Goal: Navigation & Orientation: Find specific page/section

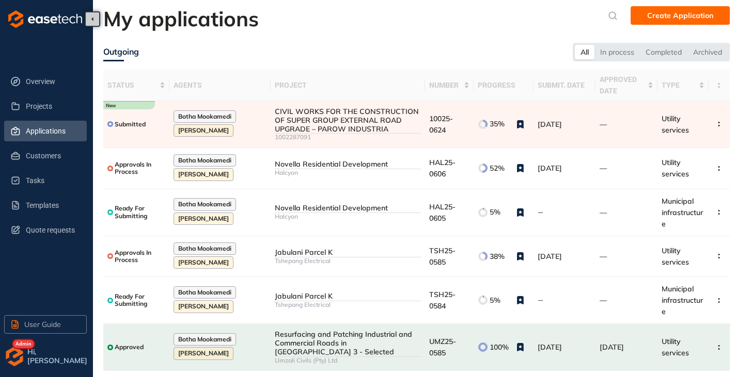
click at [26, 357] on div "Hi, Gareth" at bounding box center [57, 356] width 64 height 21
click at [20, 356] on img "button" at bounding box center [14, 356] width 21 height 21
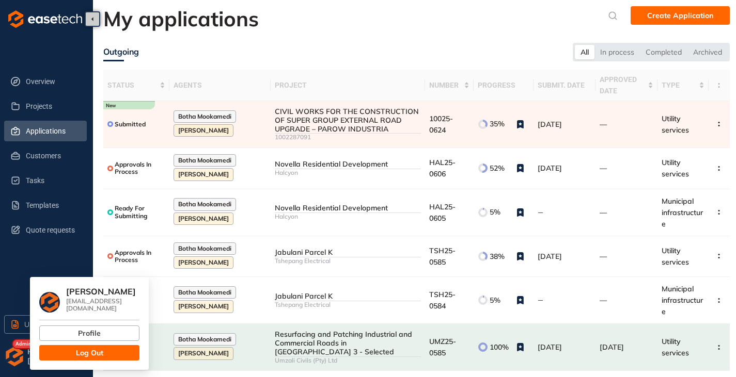
click at [66, 345] on button "Log Out" at bounding box center [89, 352] width 100 height 15
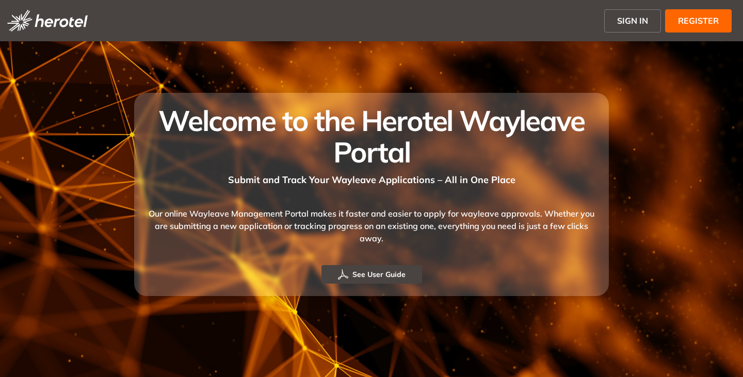
click at [630, 15] on span "SIGN IN" at bounding box center [632, 20] width 31 height 12
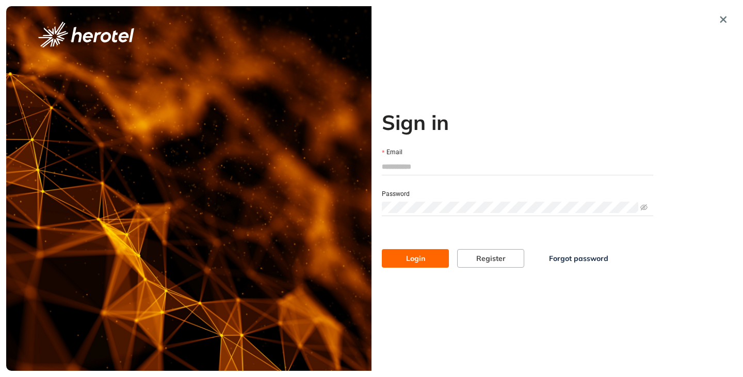
click at [404, 169] on input "Email" at bounding box center [518, 166] width 272 height 15
type input "**********"
click at [382, 249] on button "Login" at bounding box center [415, 258] width 67 height 19
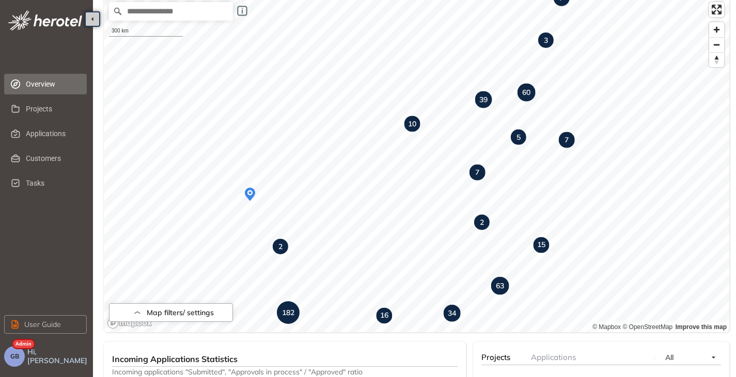
scroll to position [78, 0]
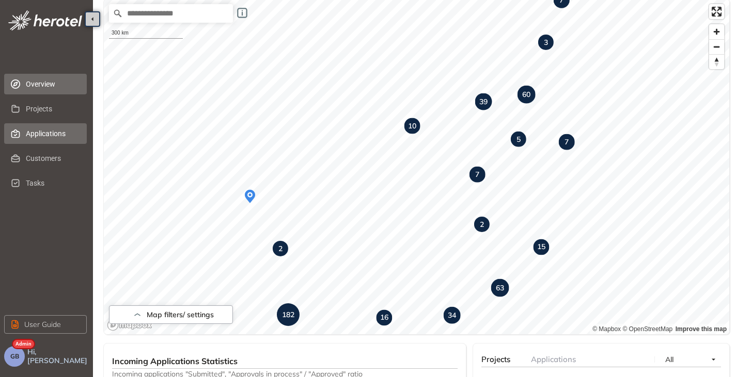
click at [41, 130] on span "Applications" at bounding box center [52, 133] width 53 height 21
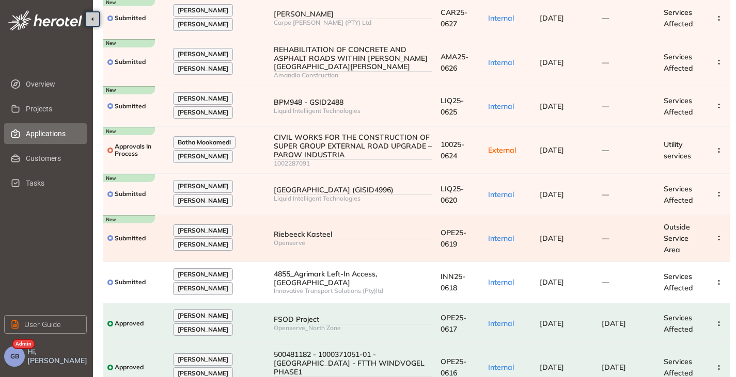
scroll to position [52, 0]
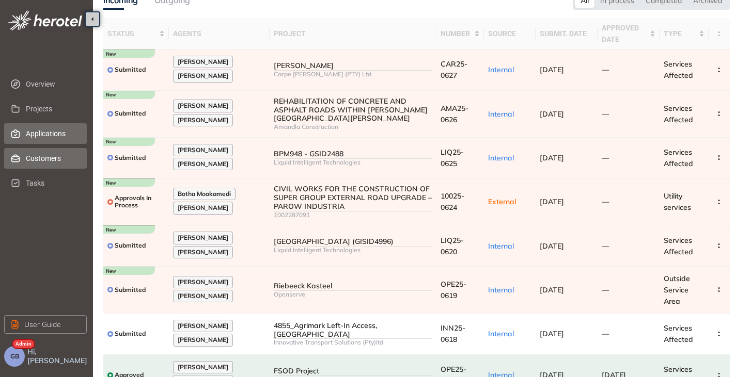
click at [33, 158] on span "Customers" at bounding box center [52, 158] width 53 height 21
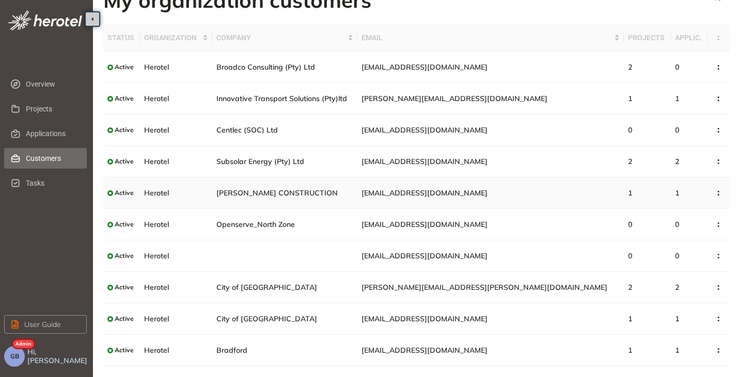
scroll to position [41, 0]
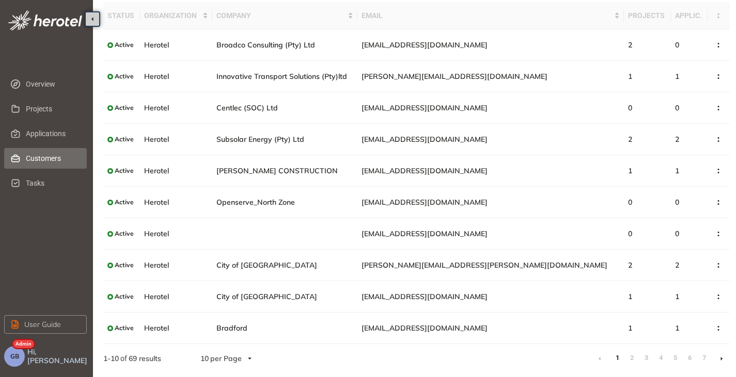
click at [720, 356] on link at bounding box center [721, 359] width 3 height 8
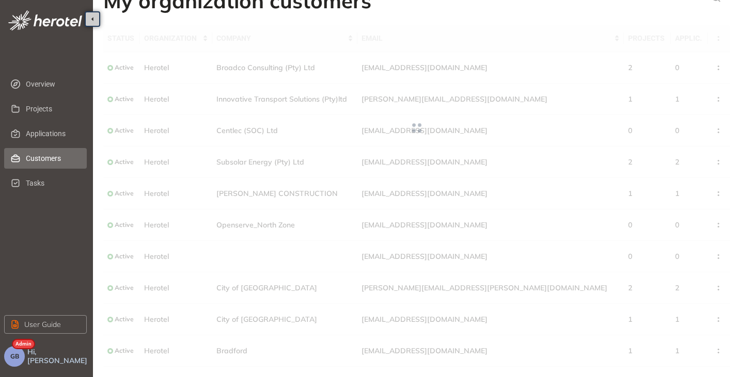
scroll to position [41, 0]
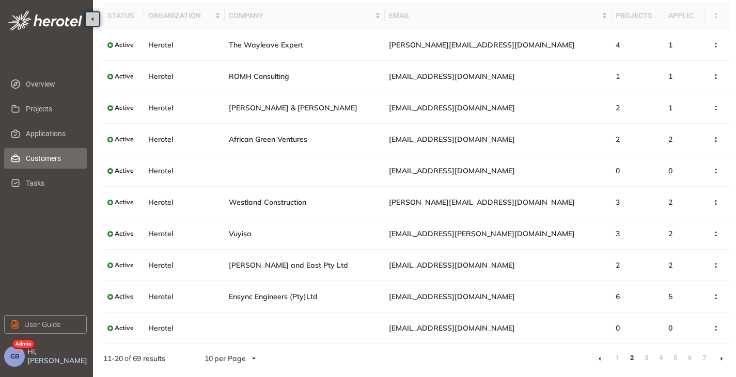
click at [719, 357] on li at bounding box center [721, 359] width 17 height 17
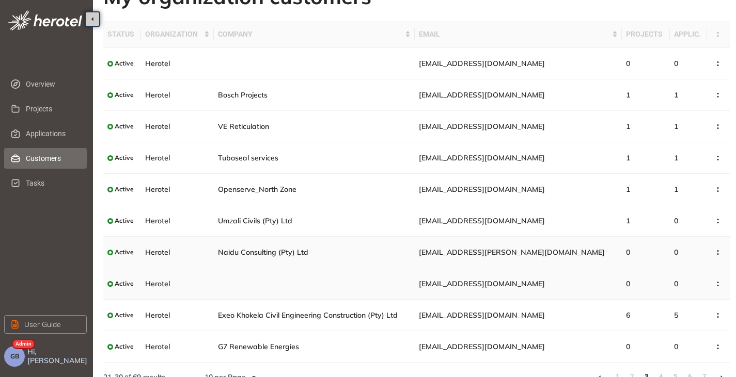
scroll to position [41, 0]
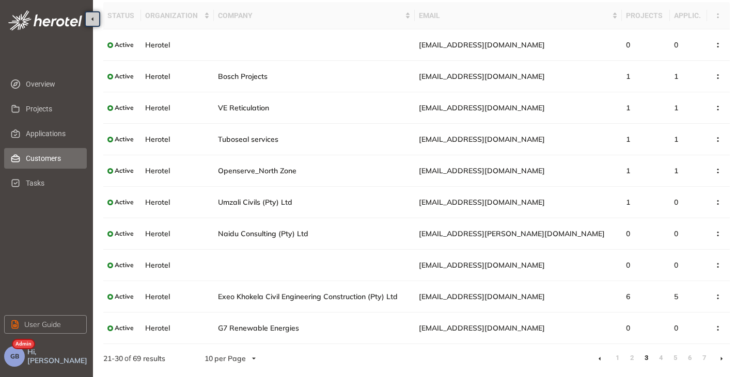
click at [716, 360] on li at bounding box center [721, 359] width 17 height 17
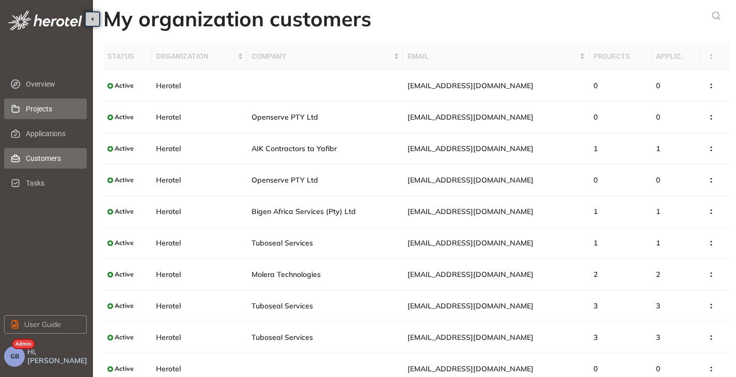
click at [57, 116] on span "Projects" at bounding box center [52, 109] width 53 height 21
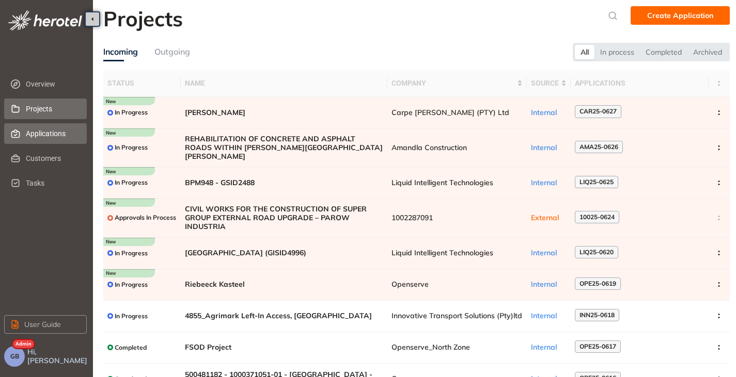
click at [22, 126] on li "Applications" at bounding box center [45, 133] width 83 height 21
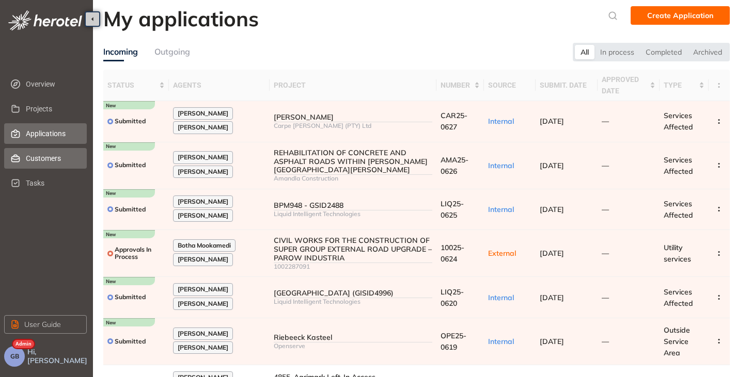
click at [36, 157] on span "Customers" at bounding box center [52, 158] width 53 height 21
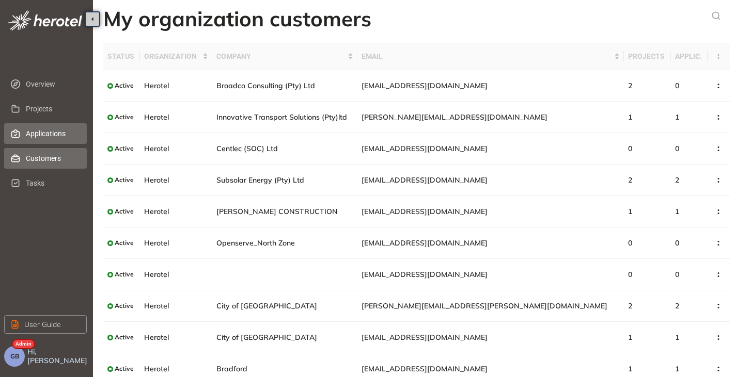
click at [45, 135] on span "Applications" at bounding box center [52, 133] width 53 height 21
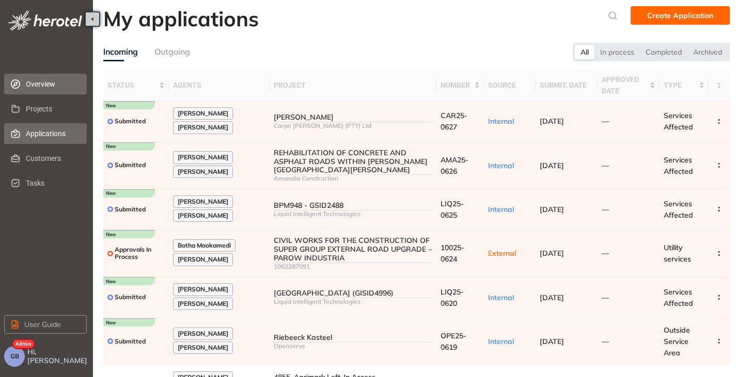
click at [39, 81] on span "Overview" at bounding box center [52, 84] width 53 height 21
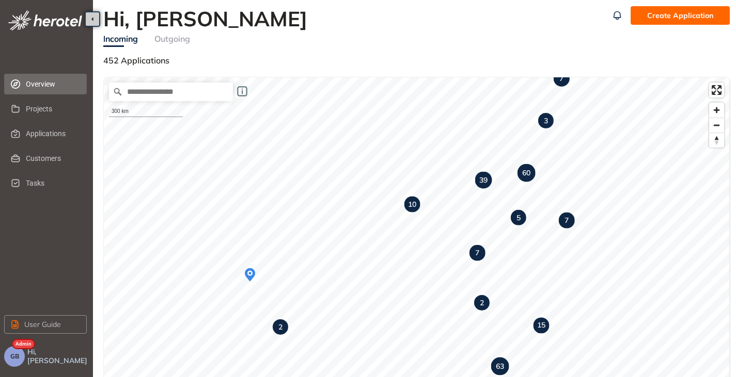
click at [20, 361] on button "GB" at bounding box center [14, 356] width 21 height 21
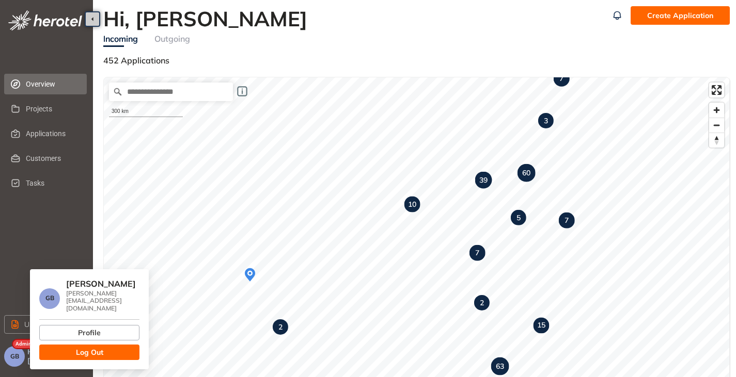
click at [101, 347] on span "Log Out" at bounding box center [89, 352] width 27 height 11
